Goal: Task Accomplishment & Management: Complete application form

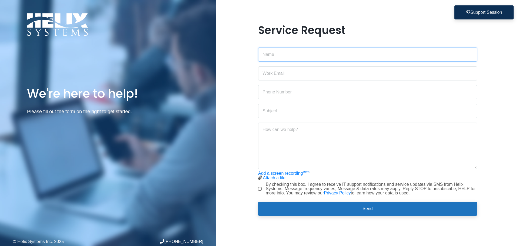
click at [315, 55] on input "text" at bounding box center [367, 55] width 219 height 14
drag, startPoint x: 237, startPoint y: 61, endPoint x: 255, endPoint y: 71, distance: 20.4
click at [237, 61] on div "Service Request Add a screen recording Beta Attach a file Stop screen recording" at bounding box center [367, 123] width 303 height 199
click at [269, 75] on input "email" at bounding box center [367, 74] width 219 height 14
click at [274, 77] on input "s" at bounding box center [367, 74] width 219 height 14
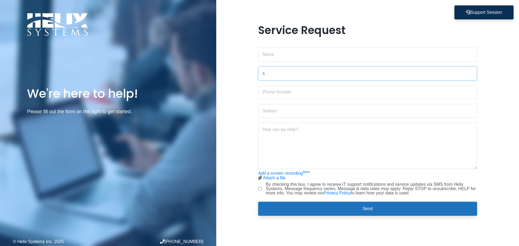
drag, startPoint x: 277, startPoint y: 75, endPoint x: 258, endPoint y: 75, distance: 19.7
click at [258, 75] on div "Service Request s Add a screen recording Beta Attach a file Stop screen recordi…" at bounding box center [367, 123] width 227 height 199
paste input "[EMAIL_ADDRESS][DOMAIN_NAME]"
type input "[EMAIL_ADDRESS][DOMAIN_NAME]"
click at [277, 53] on input "text" at bounding box center [367, 55] width 219 height 14
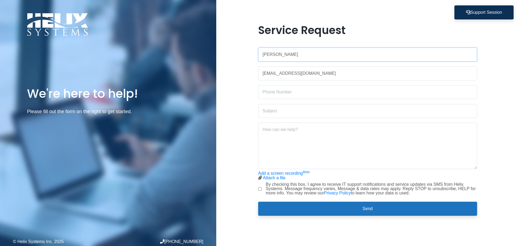
type input "[PERSON_NAME]"
click at [288, 94] on input "text" at bounding box center [367, 92] width 219 height 14
type input "2019625738"
click at [285, 115] on input "text" at bounding box center [367, 111] width 219 height 14
click at [309, 113] on input "Cannot sign into" at bounding box center [367, 111] width 219 height 14
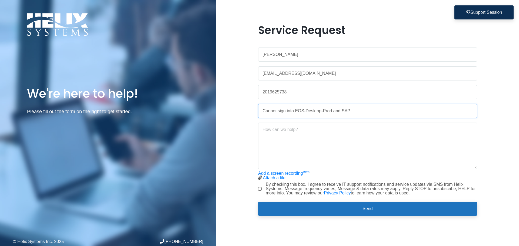
type input "Cannot sign into EOS-Desktop-Prod and SAP"
click at [310, 131] on textarea at bounding box center [367, 146] width 219 height 46
paste textarea "Cannot sign into EOS-Desktop-Prod and SAP"
type textarea "Cannot sign into EOS-Desktop-Prod and SAP"
click at [261, 188] on input "By checking this box, I agree to receive IT support notifications and service u…" at bounding box center [260, 189] width 4 height 4
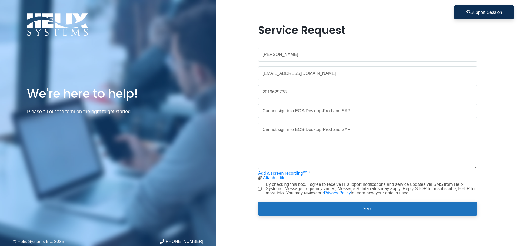
checkbox input "true"
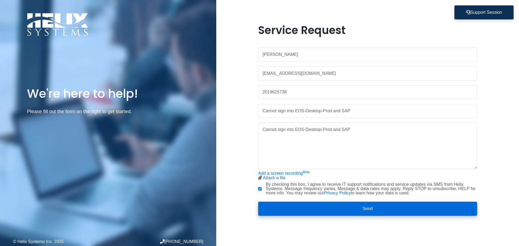
click at [337, 214] on button "Send" at bounding box center [367, 209] width 219 height 14
